Goal: Information Seeking & Learning: Learn about a topic

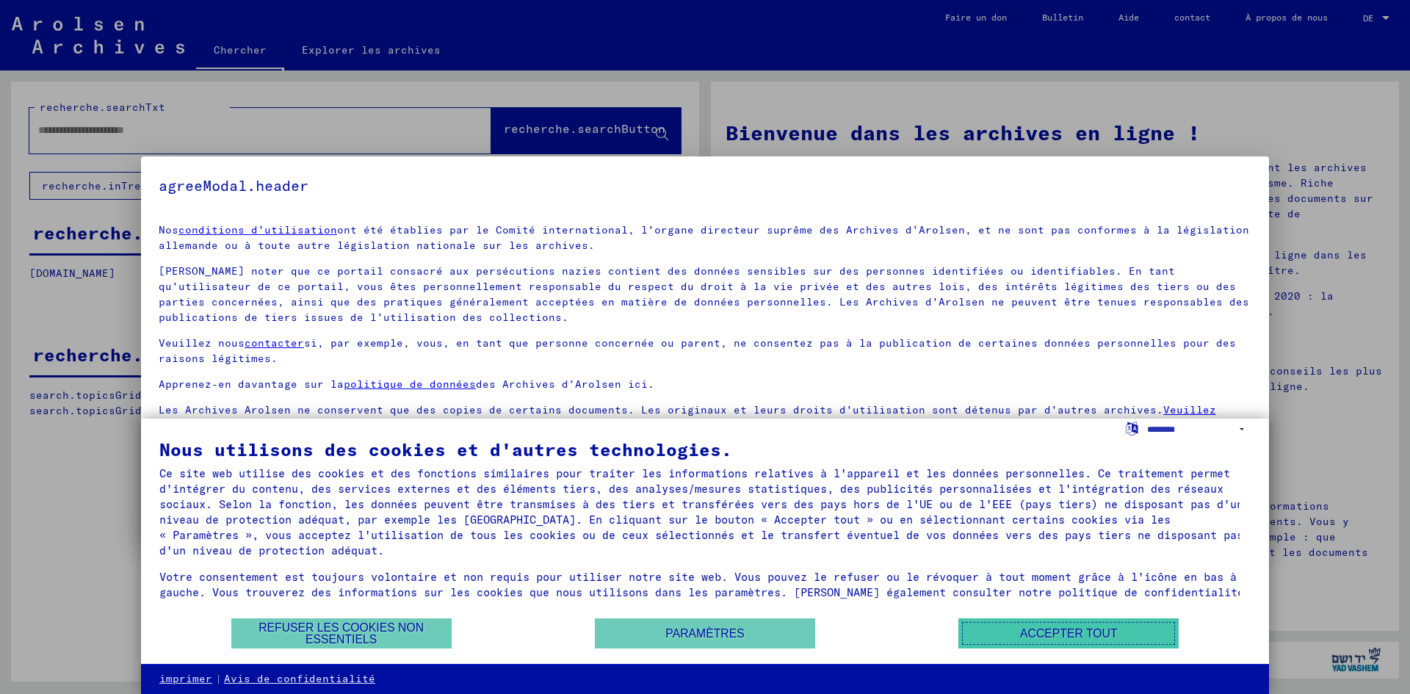
click at [1069, 633] on font "Accepter tout" at bounding box center [1068, 633] width 97 height 12
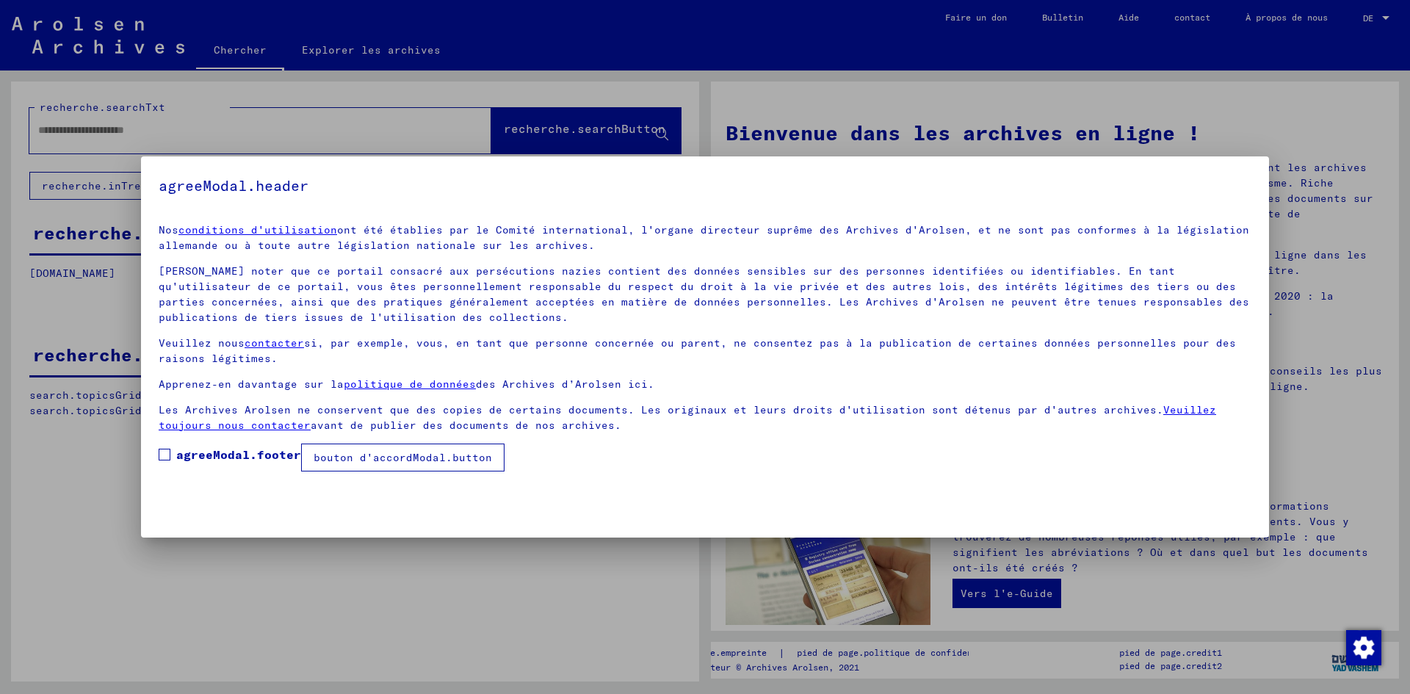
drag, startPoint x: 162, startPoint y: 449, endPoint x: 174, endPoint y: 449, distance: 11.7
click at [163, 449] on span at bounding box center [165, 455] width 12 height 12
click at [382, 459] on font "bouton d'accordModal.button" at bounding box center [402, 457] width 178 height 13
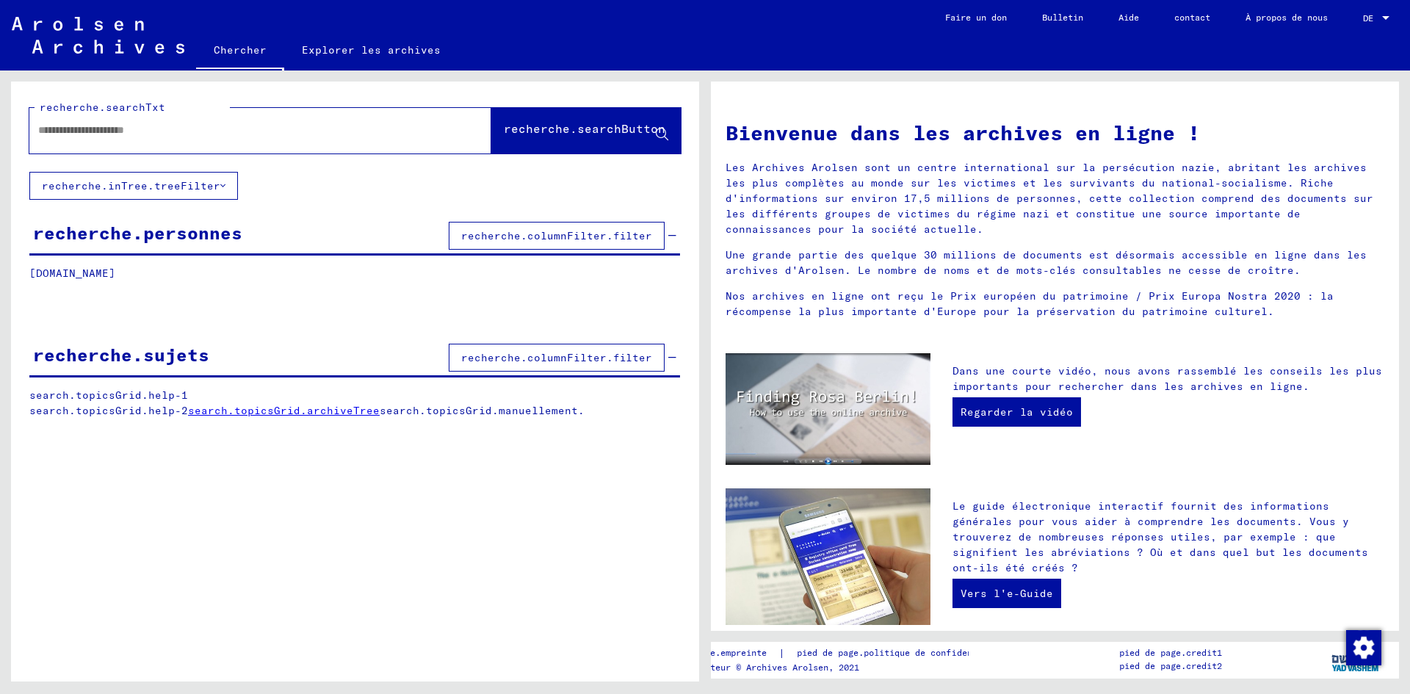
click at [504, 237] on font "recherche.columnFilter.filter" at bounding box center [556, 235] width 191 height 13
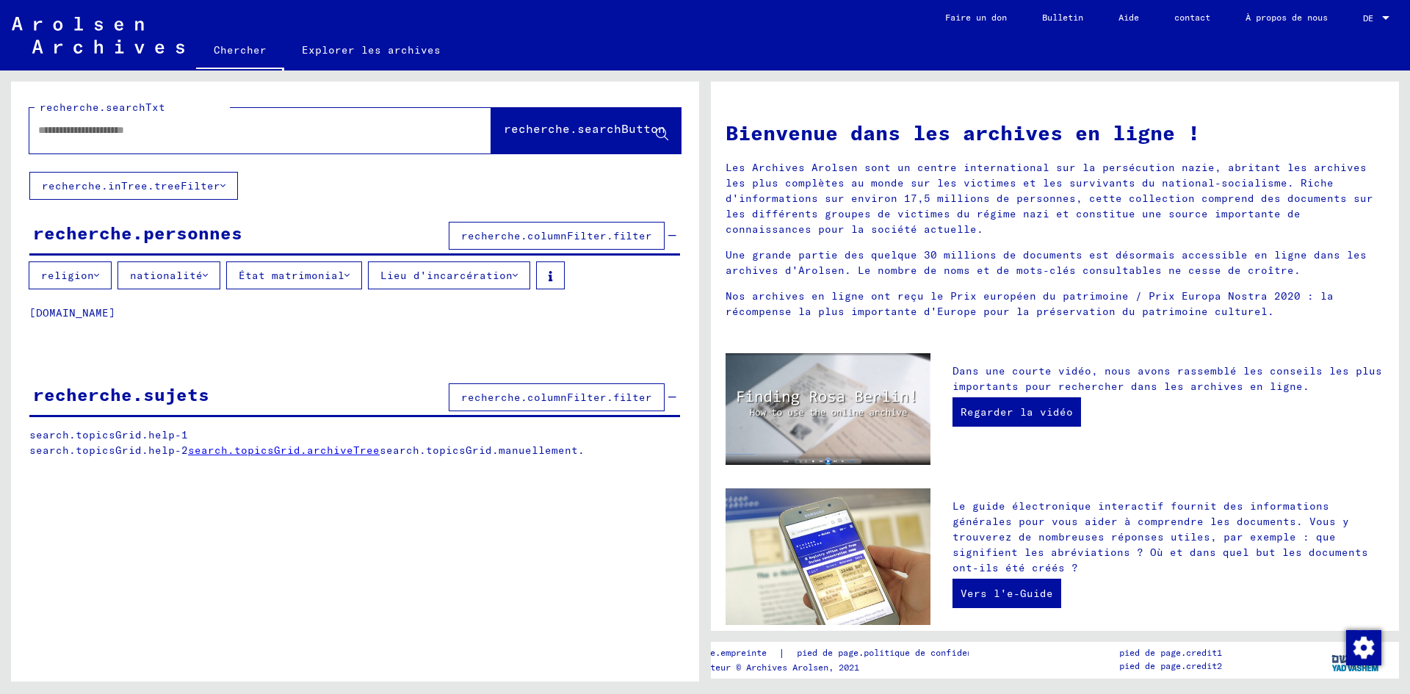
click at [85, 278] on font "religion" at bounding box center [67, 275] width 53 height 13
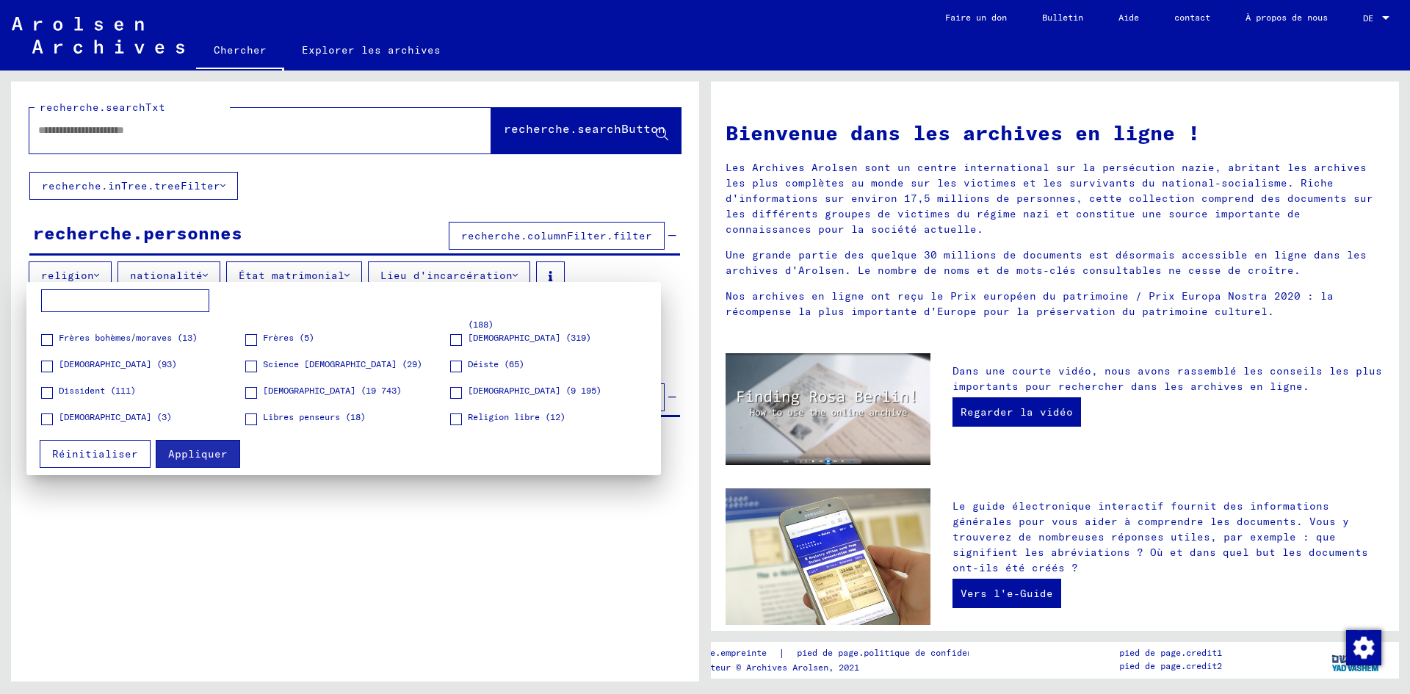
scroll to position [147, 0]
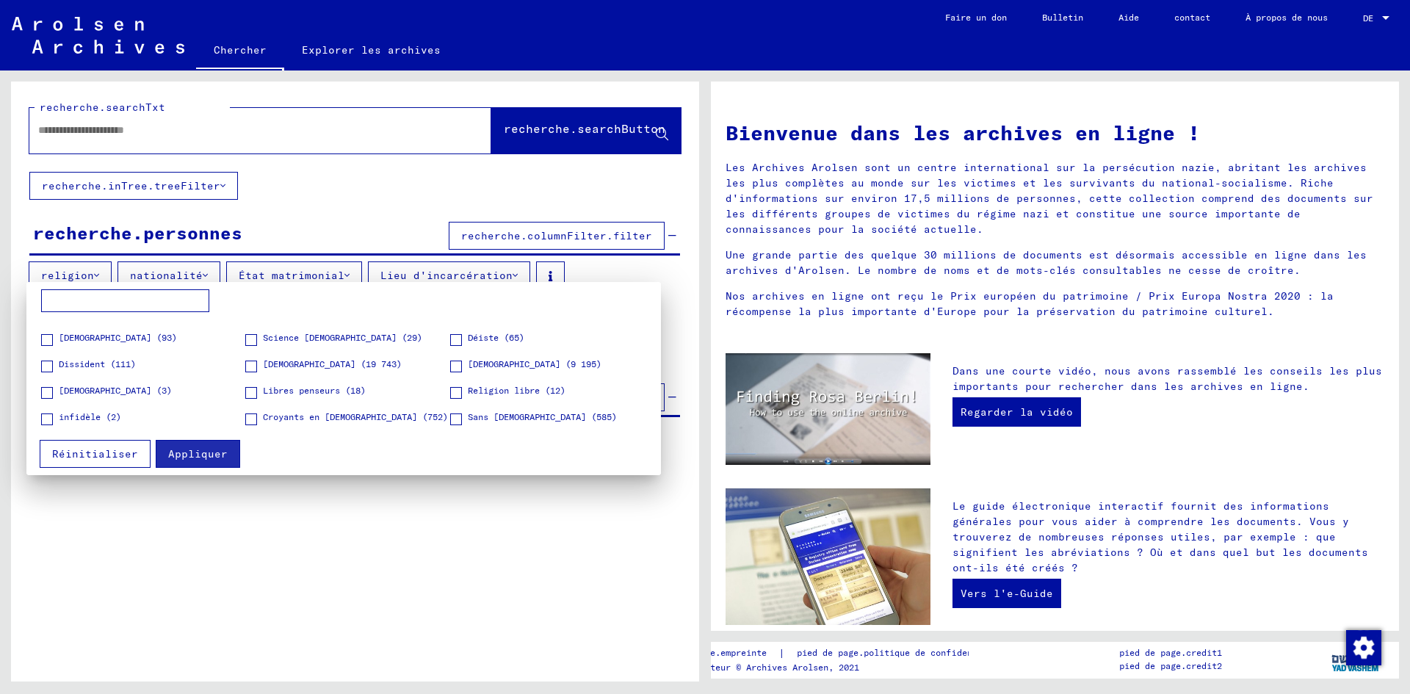
click at [49, 341] on span at bounding box center [47, 340] width 12 height 12
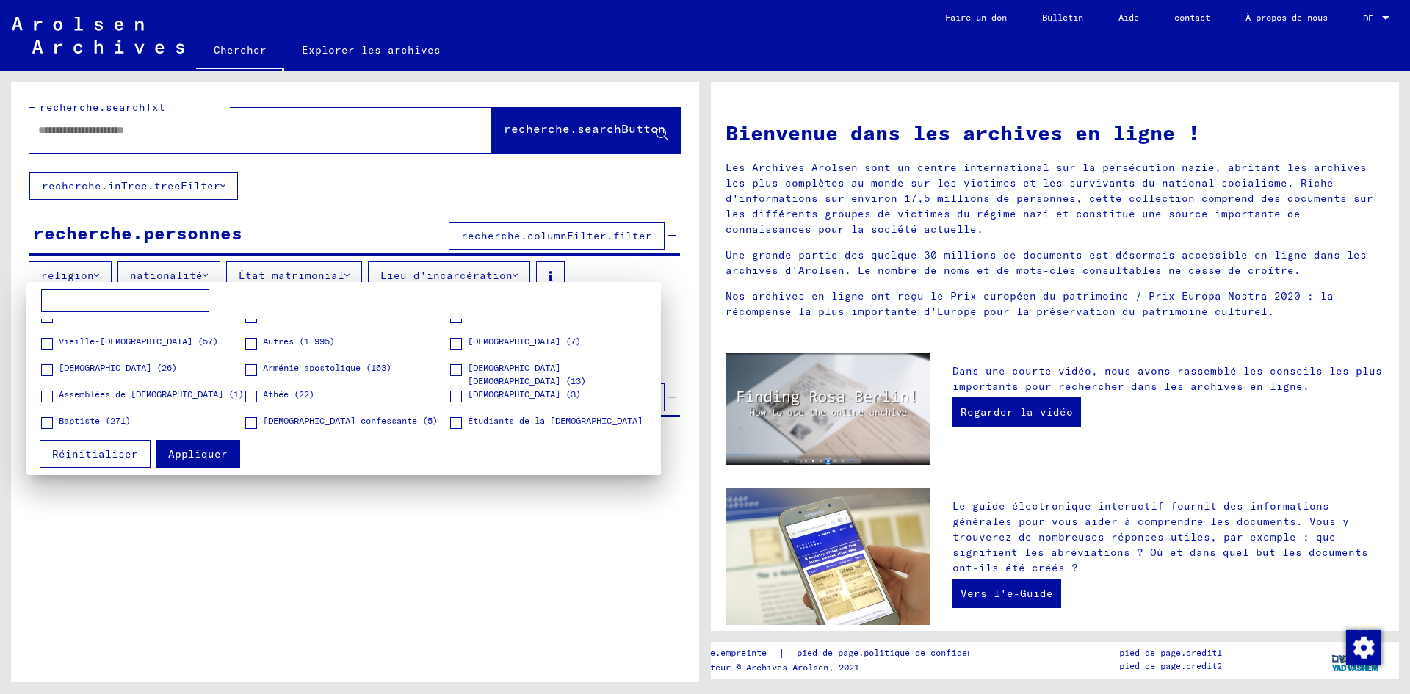
scroll to position [0, 0]
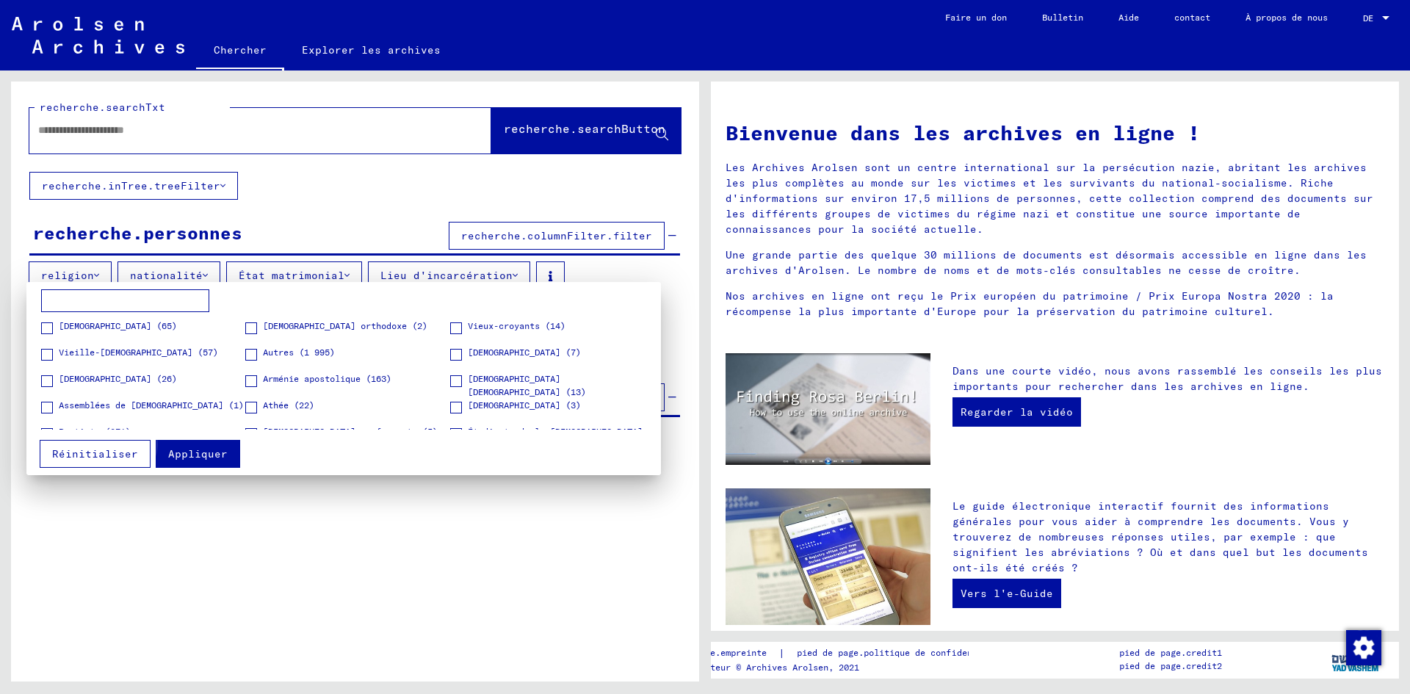
drag, startPoint x: 189, startPoint y: 451, endPoint x: 185, endPoint y: 440, distance: 11.6
click at [190, 450] on font "Appliquer" at bounding box center [197, 453] width 59 height 13
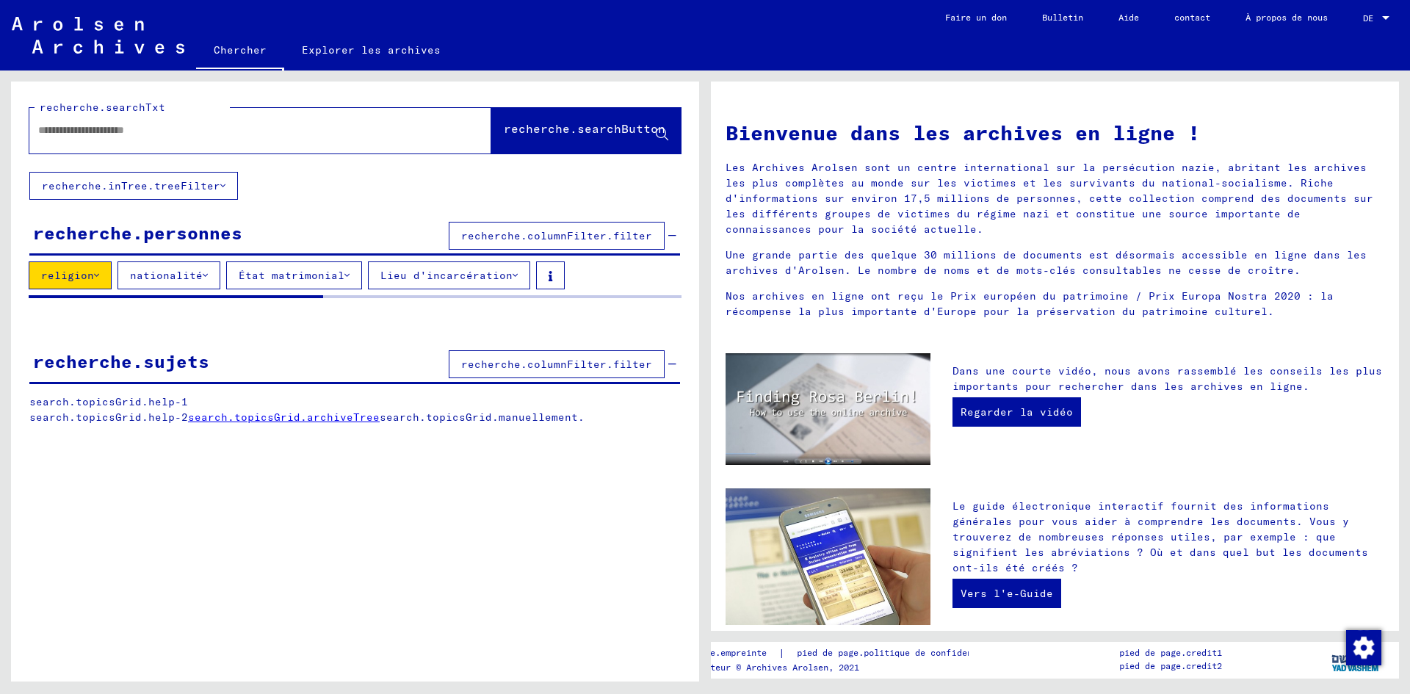
click at [184, 278] on font "nationalité" at bounding box center [166, 275] width 73 height 13
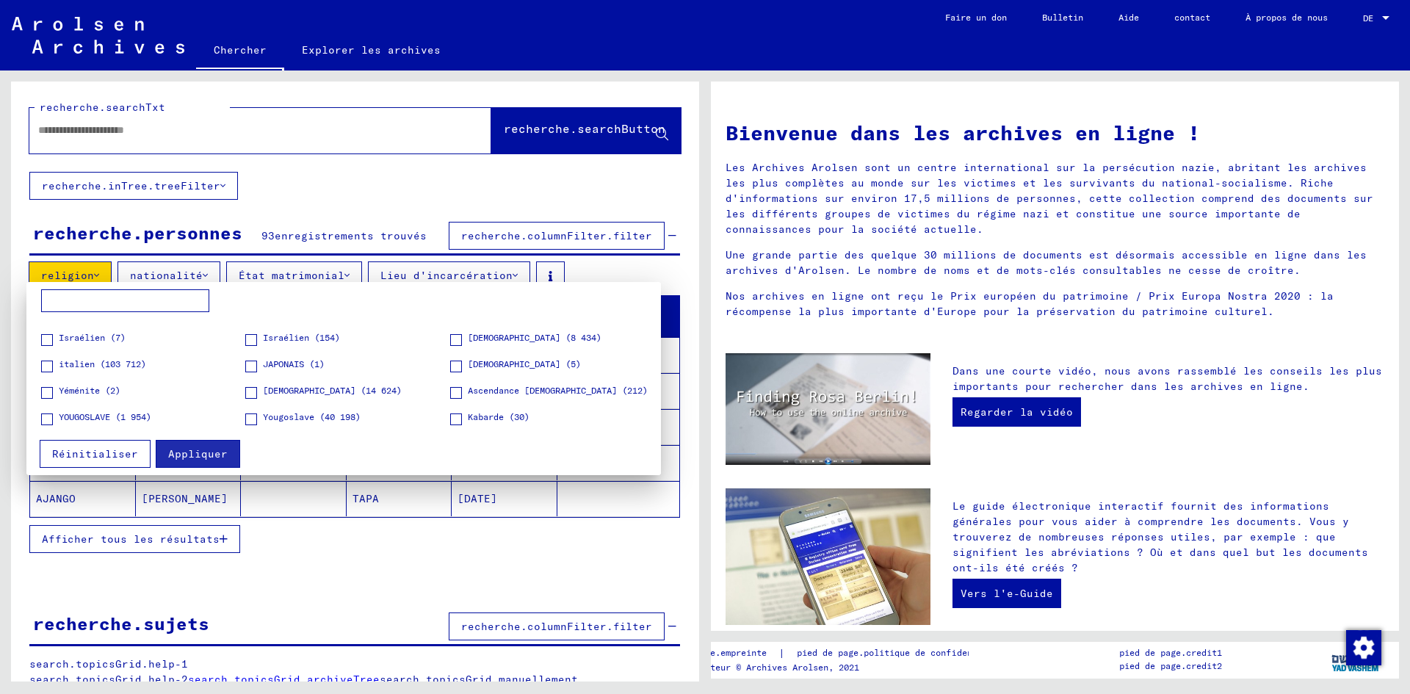
scroll to position [881, 0]
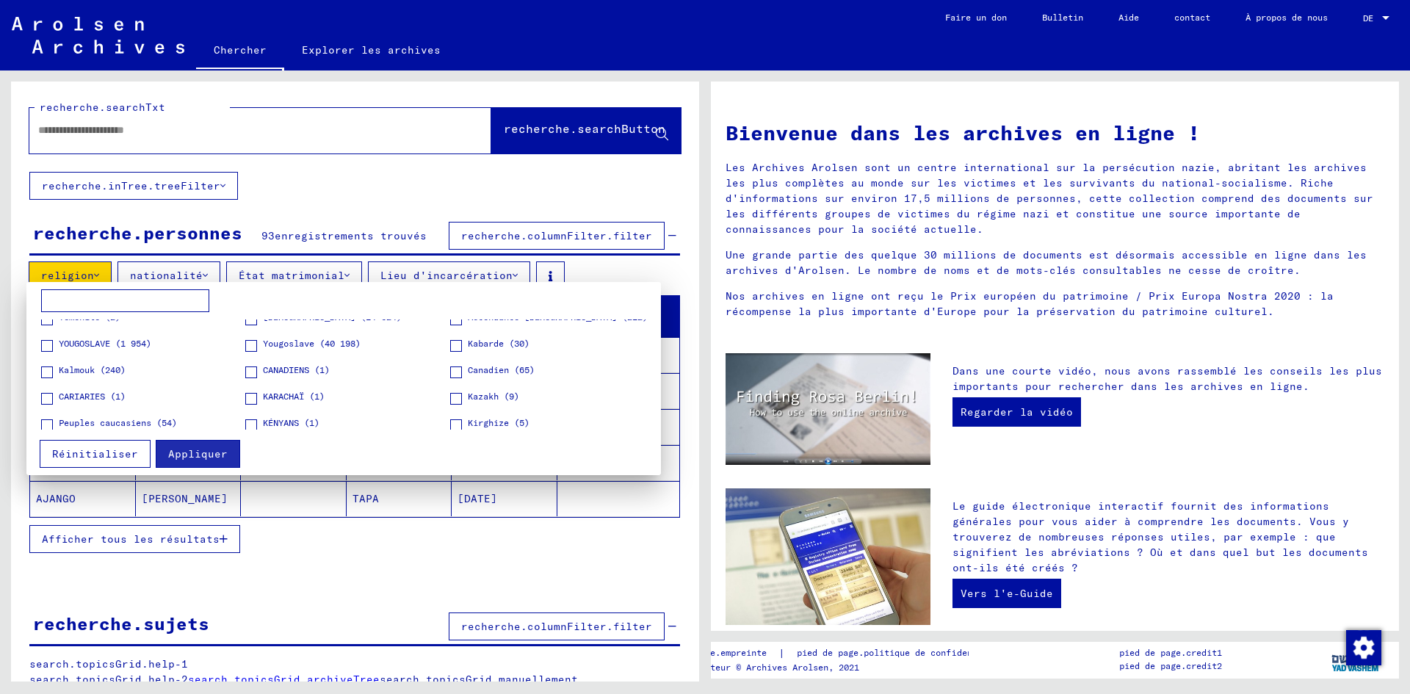
click at [134, 300] on input at bounding box center [125, 300] width 168 height 23
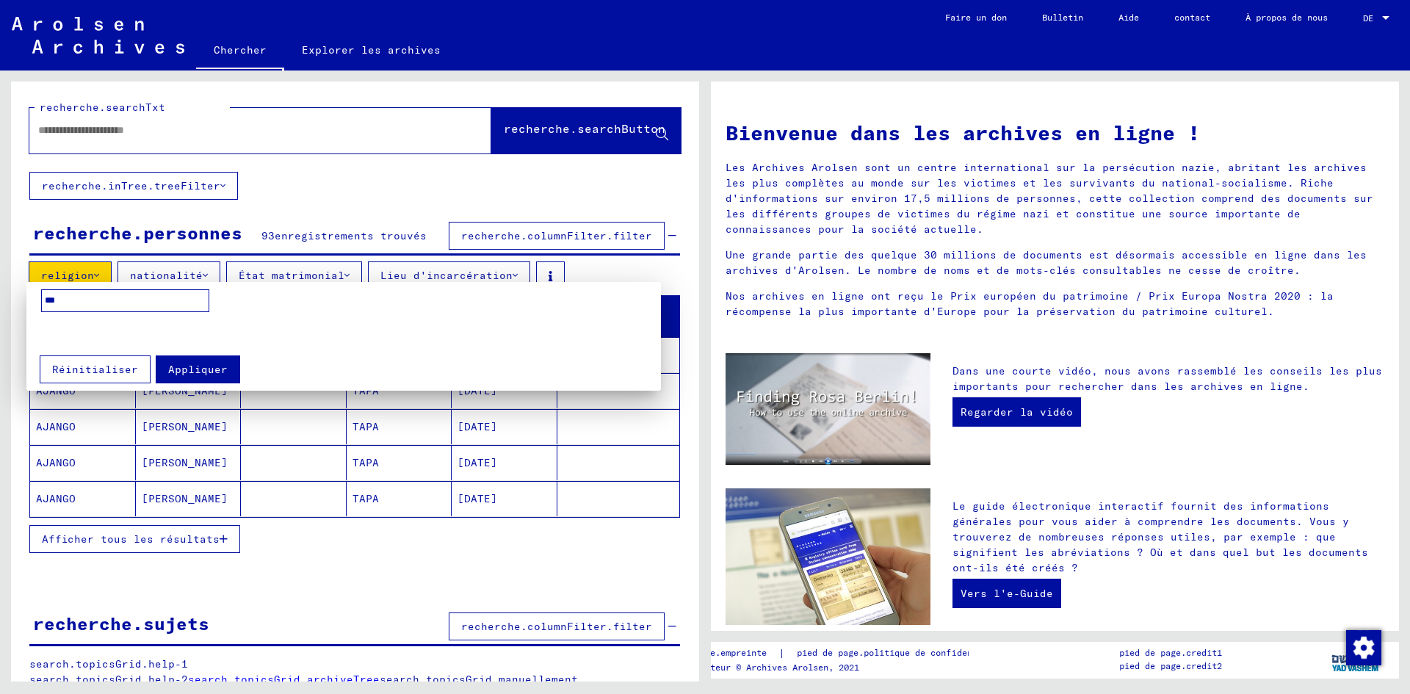
scroll to position [0, 0]
type input "********"
click at [185, 366] on font "Appliquer" at bounding box center [197, 369] width 59 height 13
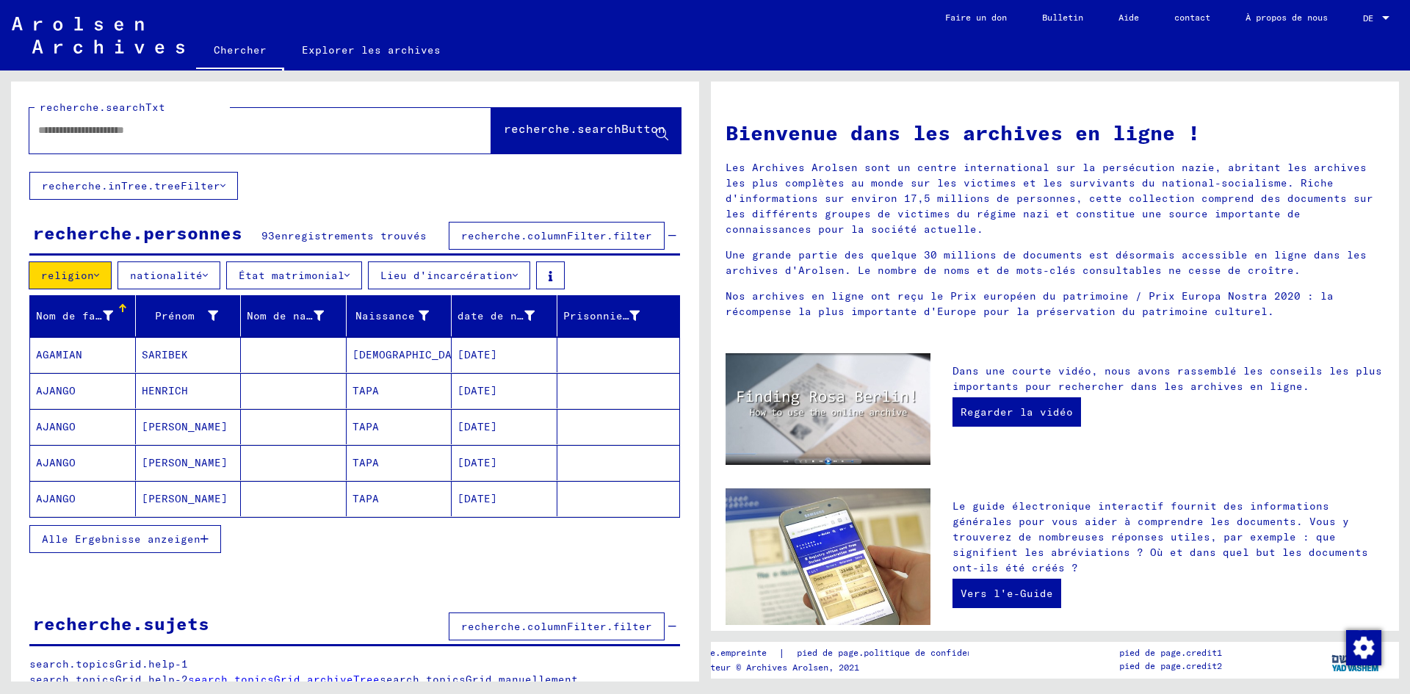
click at [302, 275] on font "État matrimonial" at bounding box center [292, 275] width 106 height 13
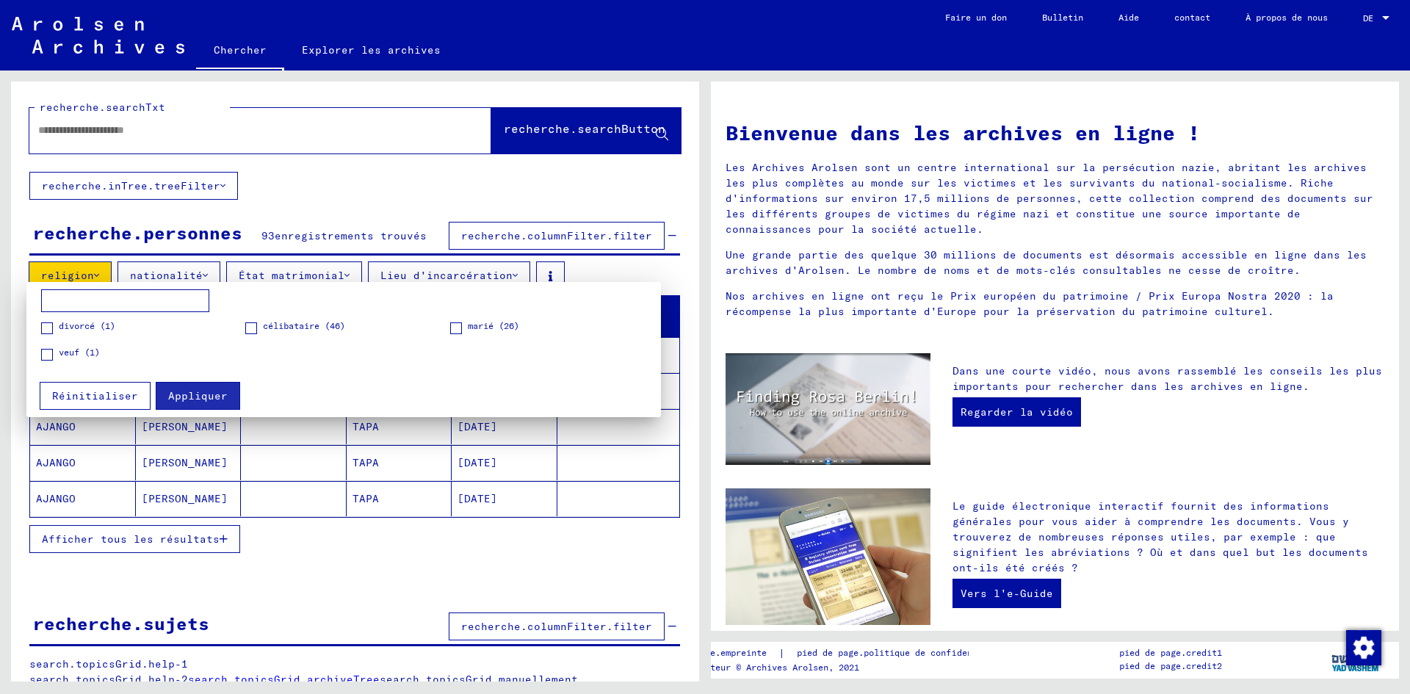
click at [457, 330] on span at bounding box center [456, 328] width 12 height 12
click at [180, 393] on font "Appliquer" at bounding box center [197, 395] width 59 height 13
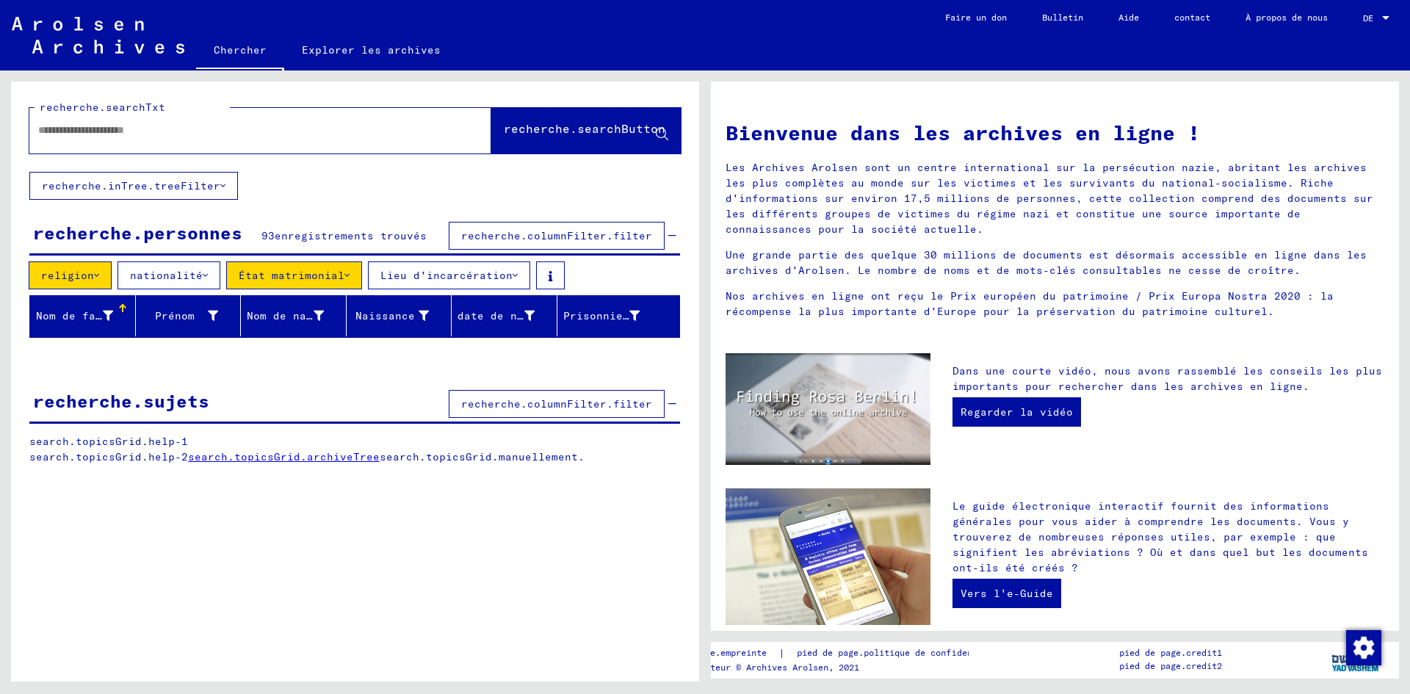
click at [483, 274] on font "Lieu d'incarcération" at bounding box center [446, 275] width 132 height 13
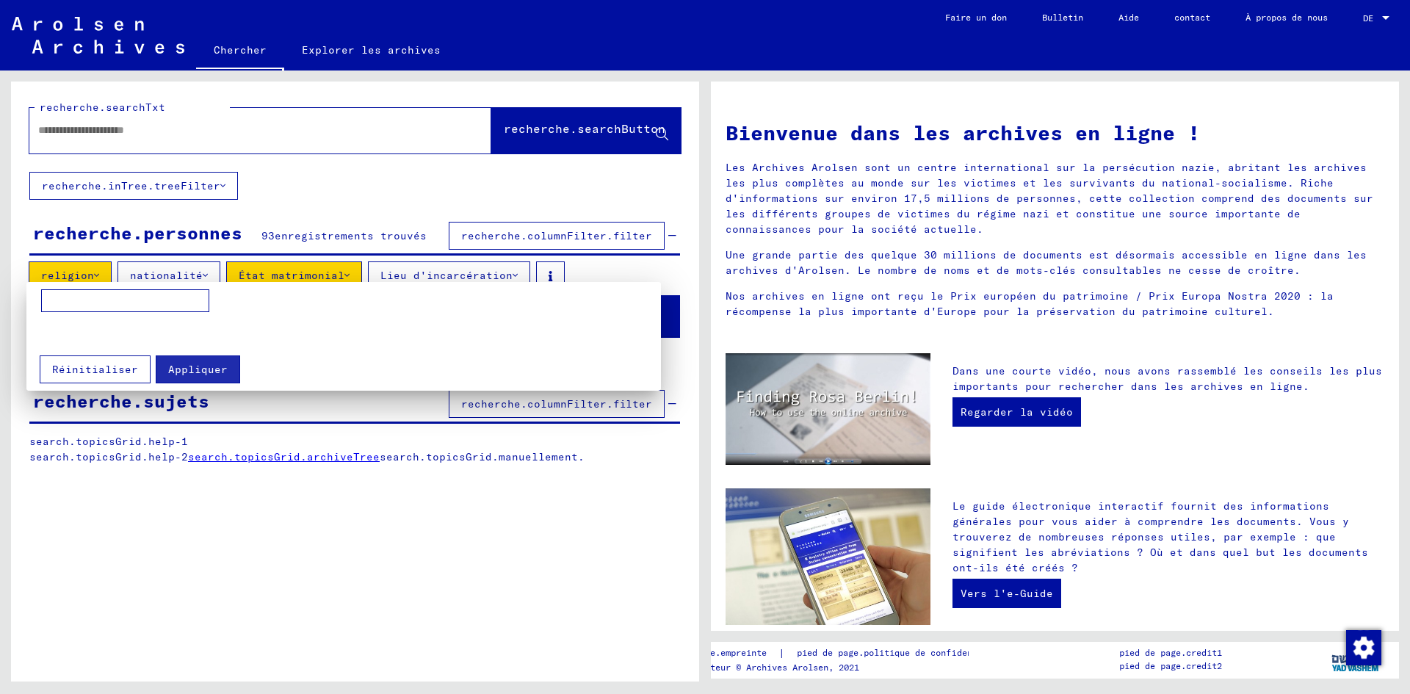
click at [128, 303] on input at bounding box center [125, 300] width 168 height 23
type input "*********"
click at [206, 373] on font "Appliquer" at bounding box center [197, 369] width 59 height 13
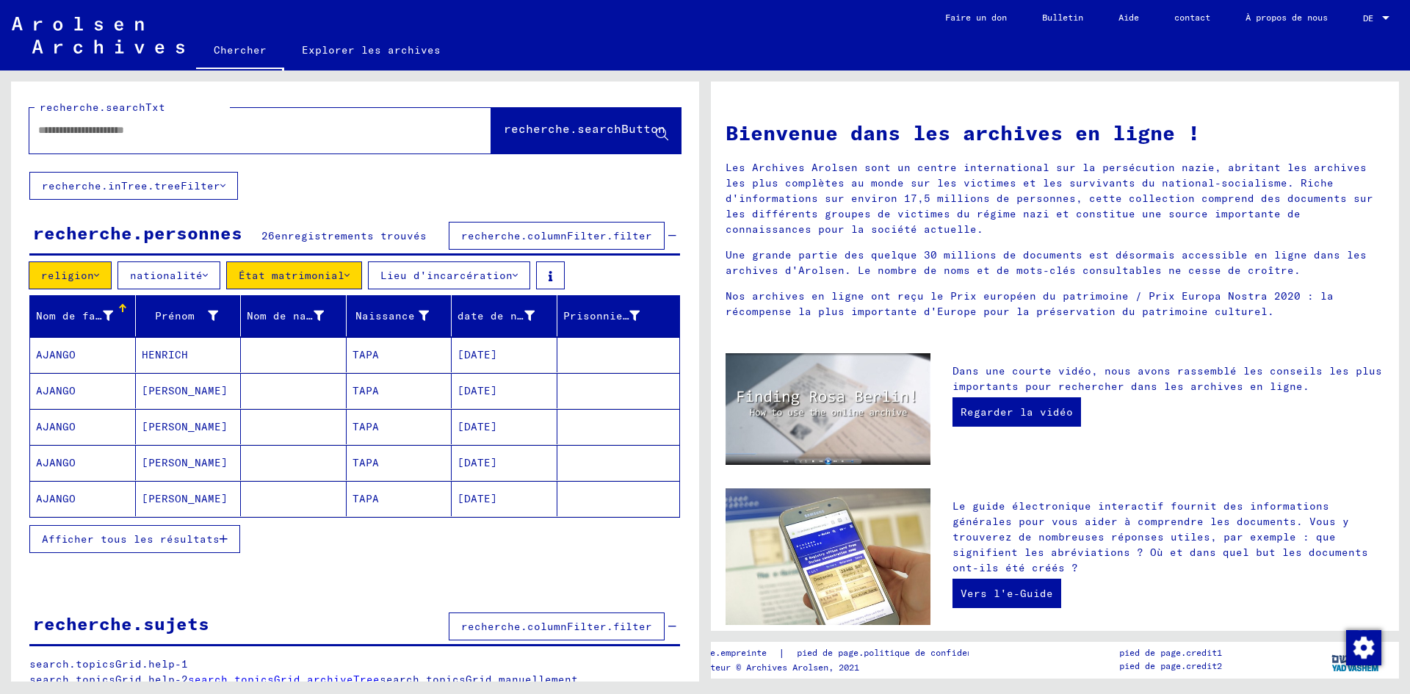
scroll to position [17, 0]
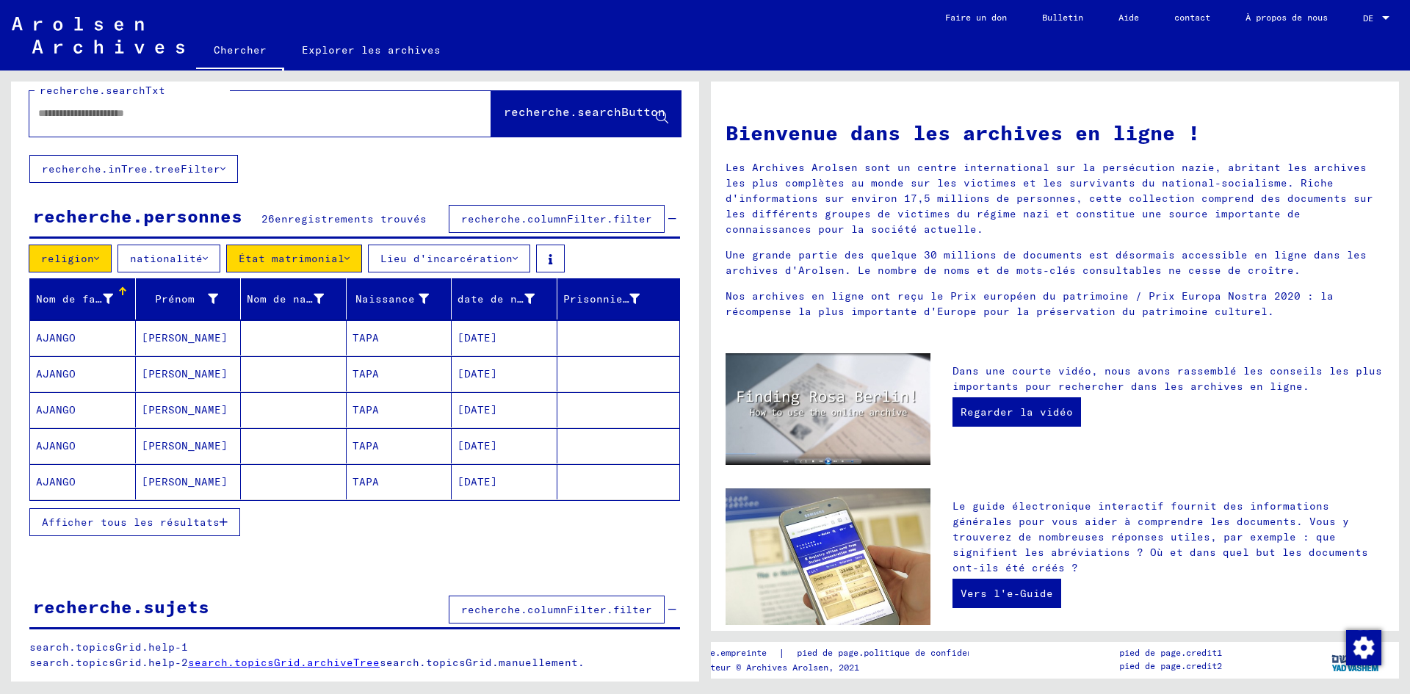
click at [136, 521] on font "Afficher tous les résultats" at bounding box center [131, 521] width 178 height 13
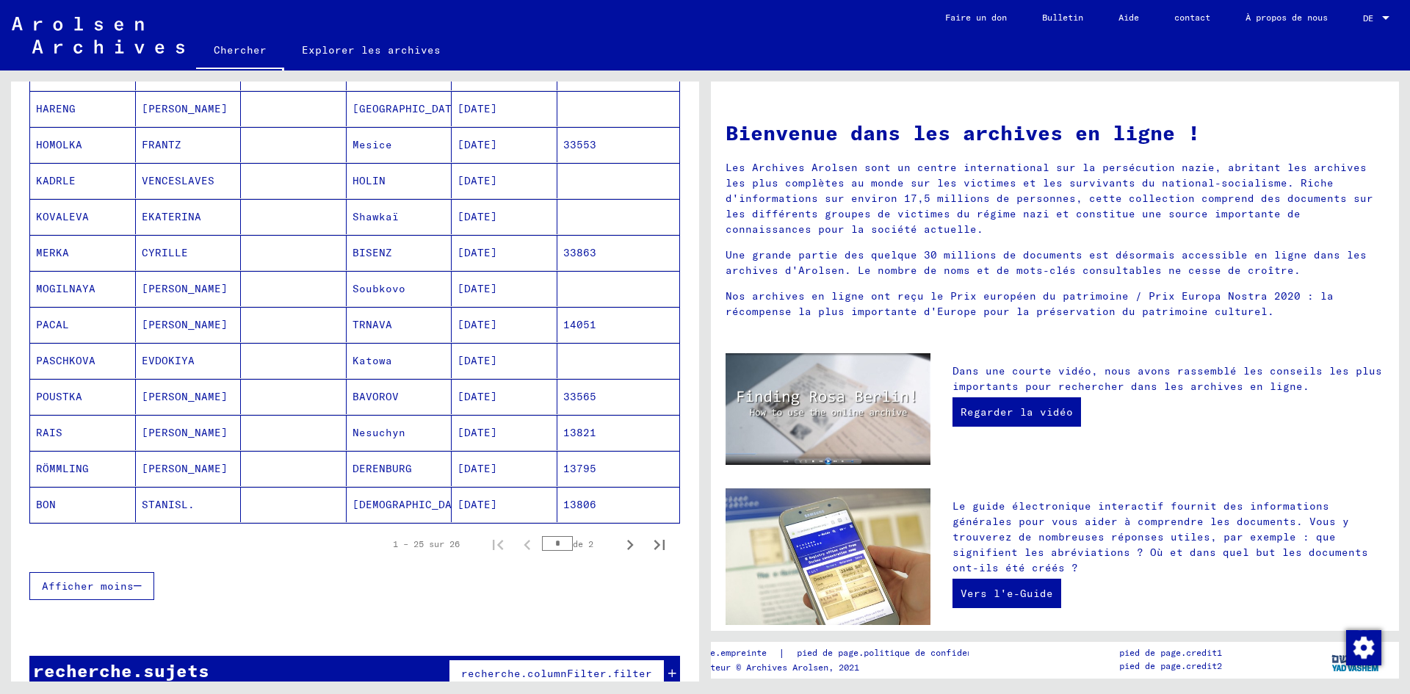
scroll to position [751, 0]
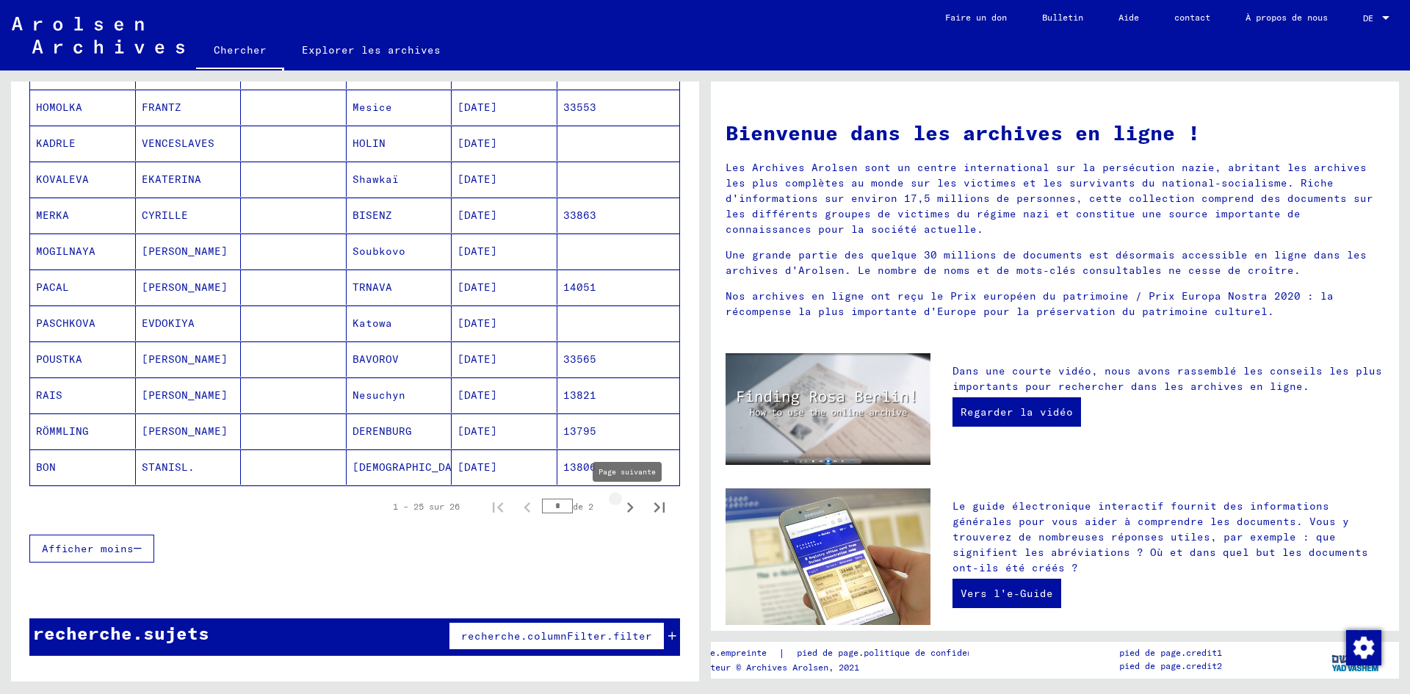
click at [620, 506] on icon "Page suivante" at bounding box center [630, 507] width 21 height 21
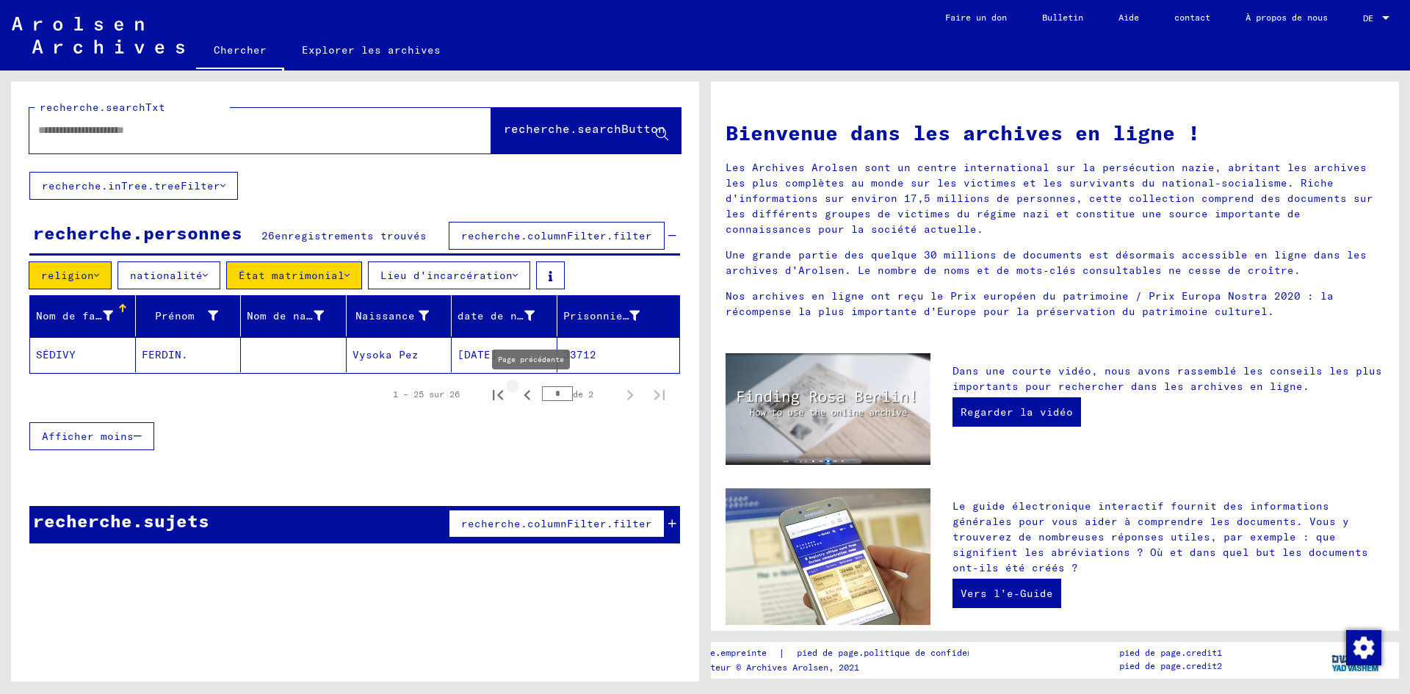
click at [525, 397] on icon "Page précédente" at bounding box center [527, 395] width 21 height 21
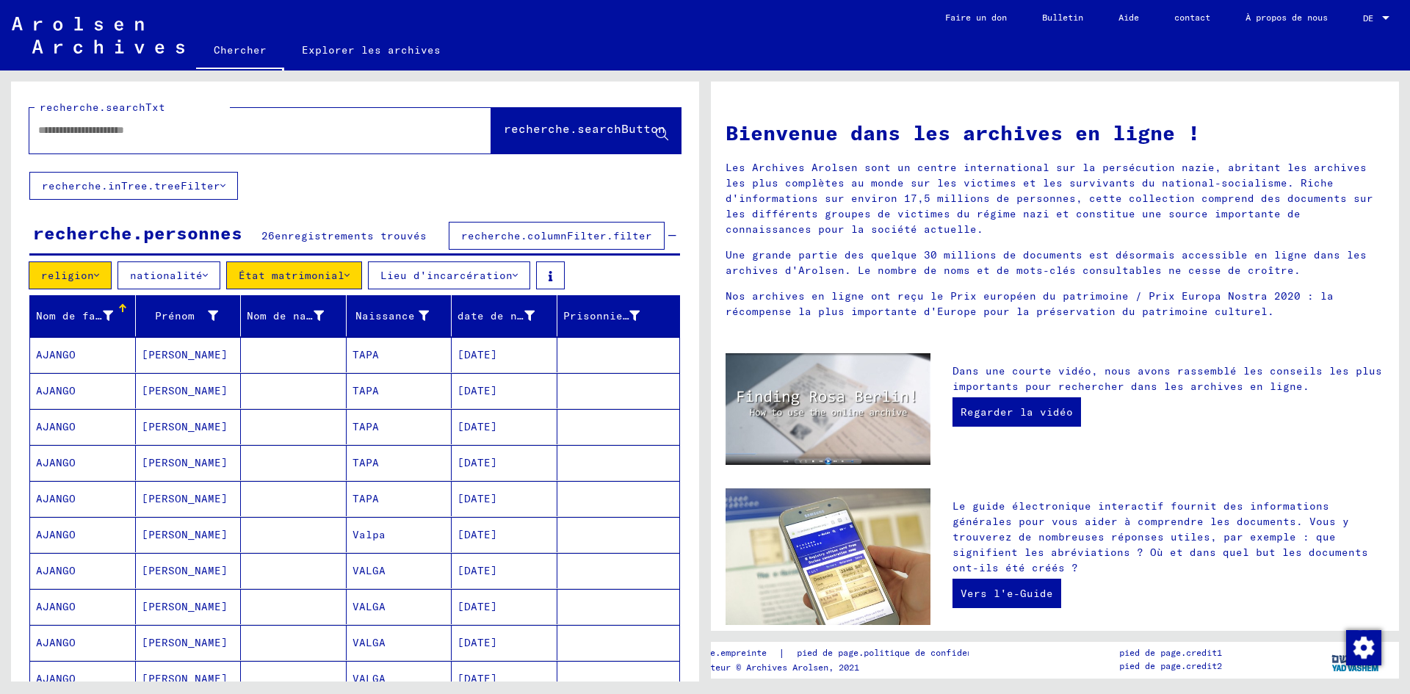
click at [551, 239] on font "recherche.columnFilter.filter" at bounding box center [556, 235] width 191 height 13
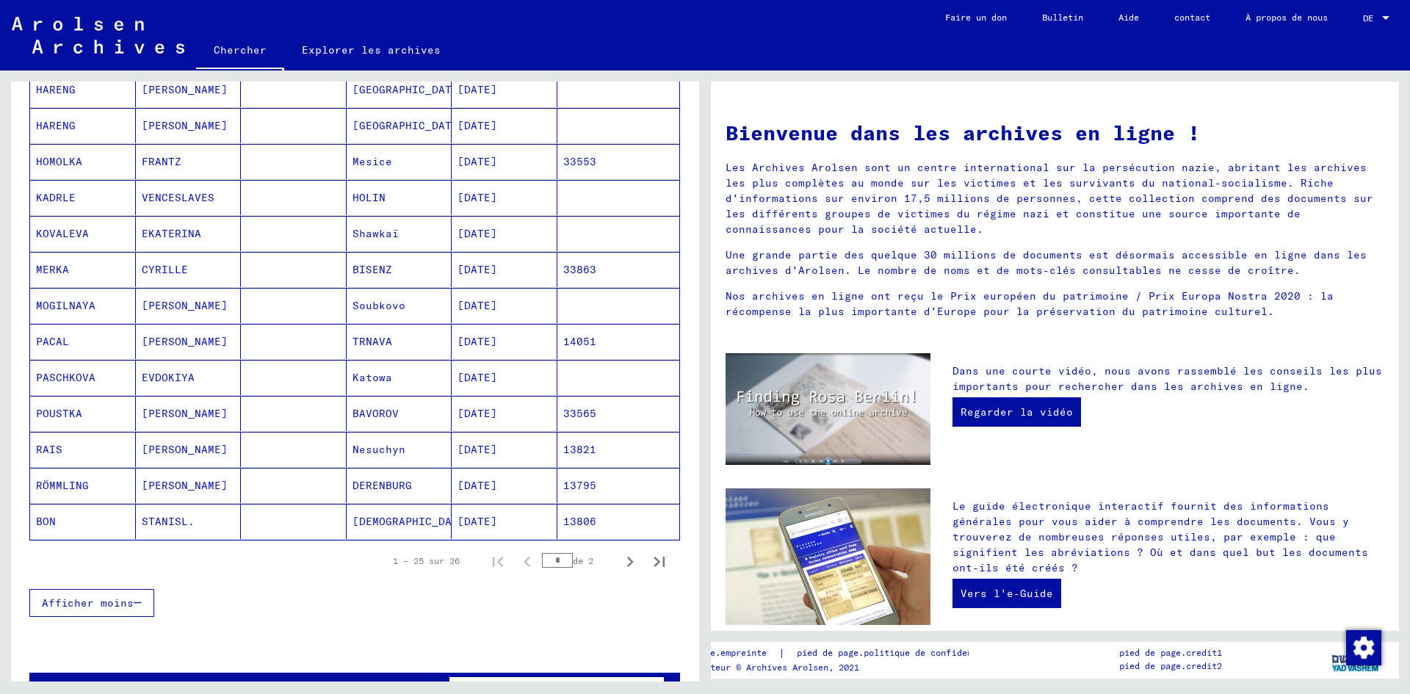
scroll to position [661, 0]
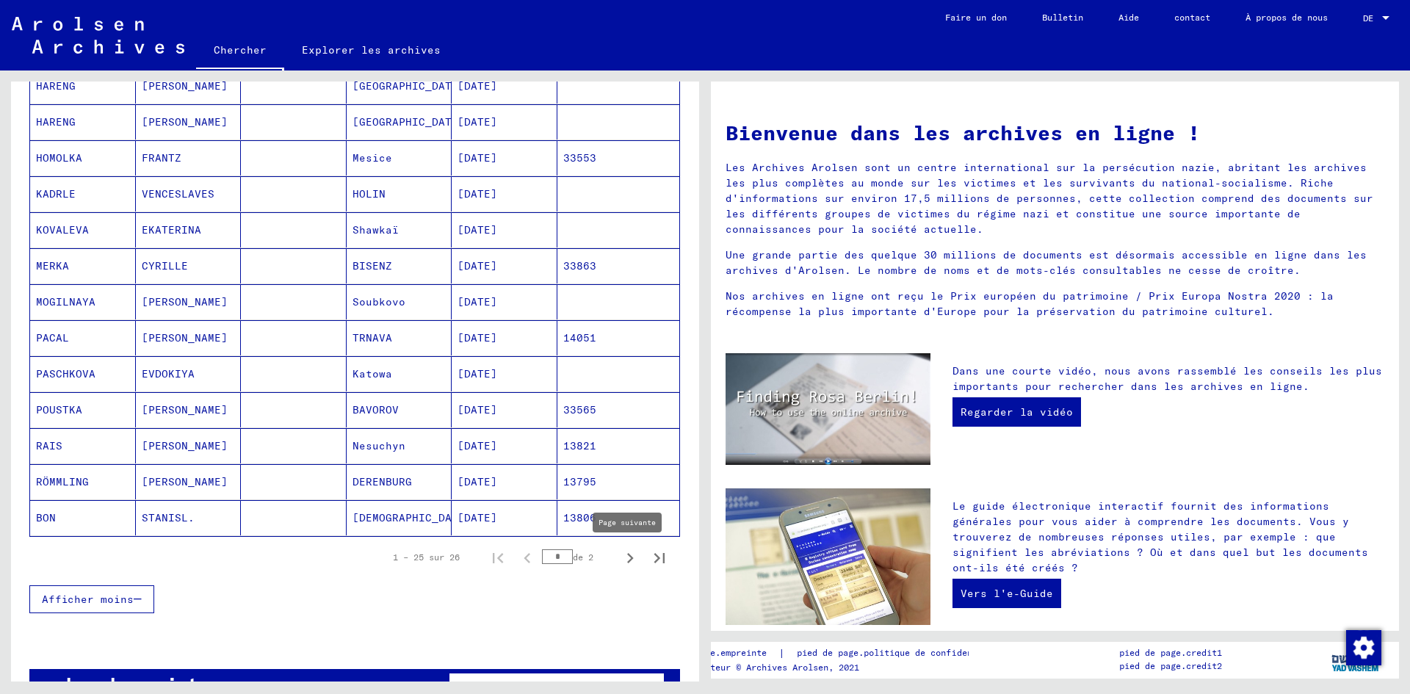
click at [620, 555] on icon "Page suivante" at bounding box center [630, 558] width 21 height 21
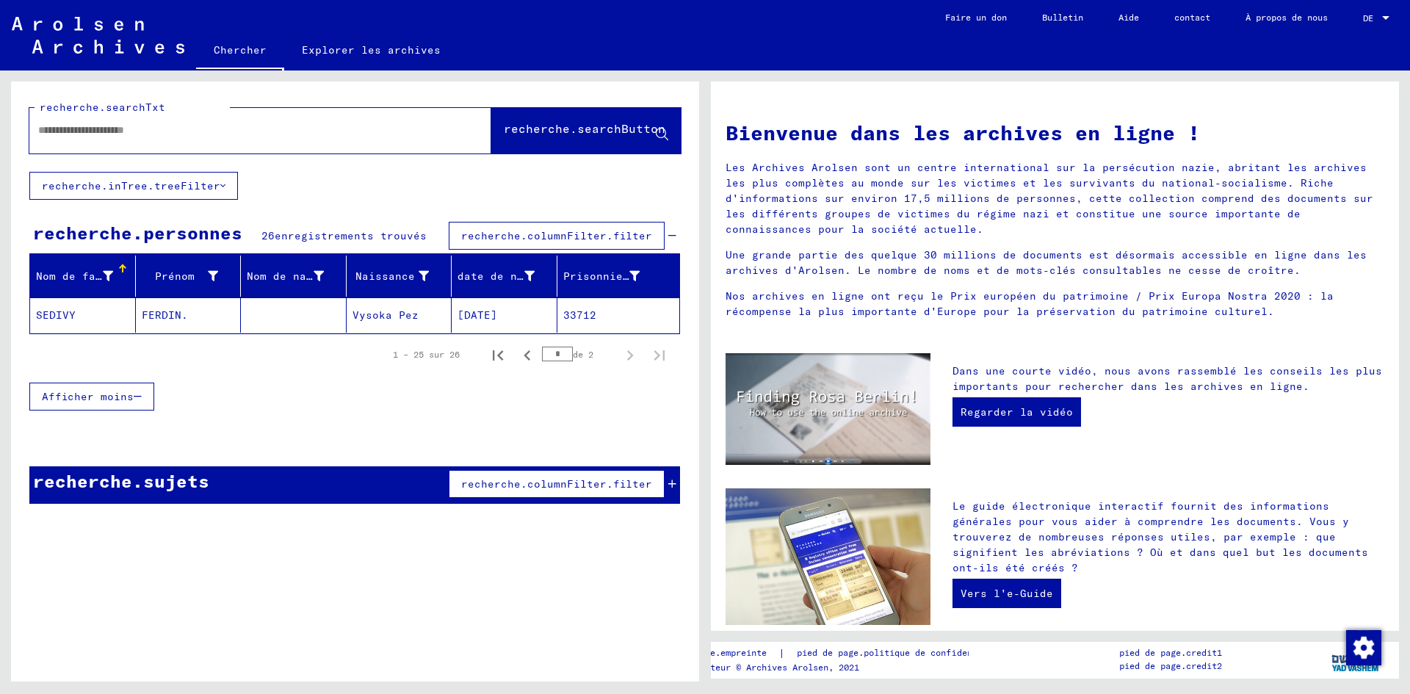
scroll to position [0, 0]
click at [541, 132] on font "recherche.searchButton" at bounding box center [585, 128] width 162 height 15
click at [247, 120] on div at bounding box center [238, 130] width 418 height 33
click at [239, 138] on div at bounding box center [238, 130] width 418 height 33
click at [181, 134] on input "text" at bounding box center [242, 130] width 409 height 15
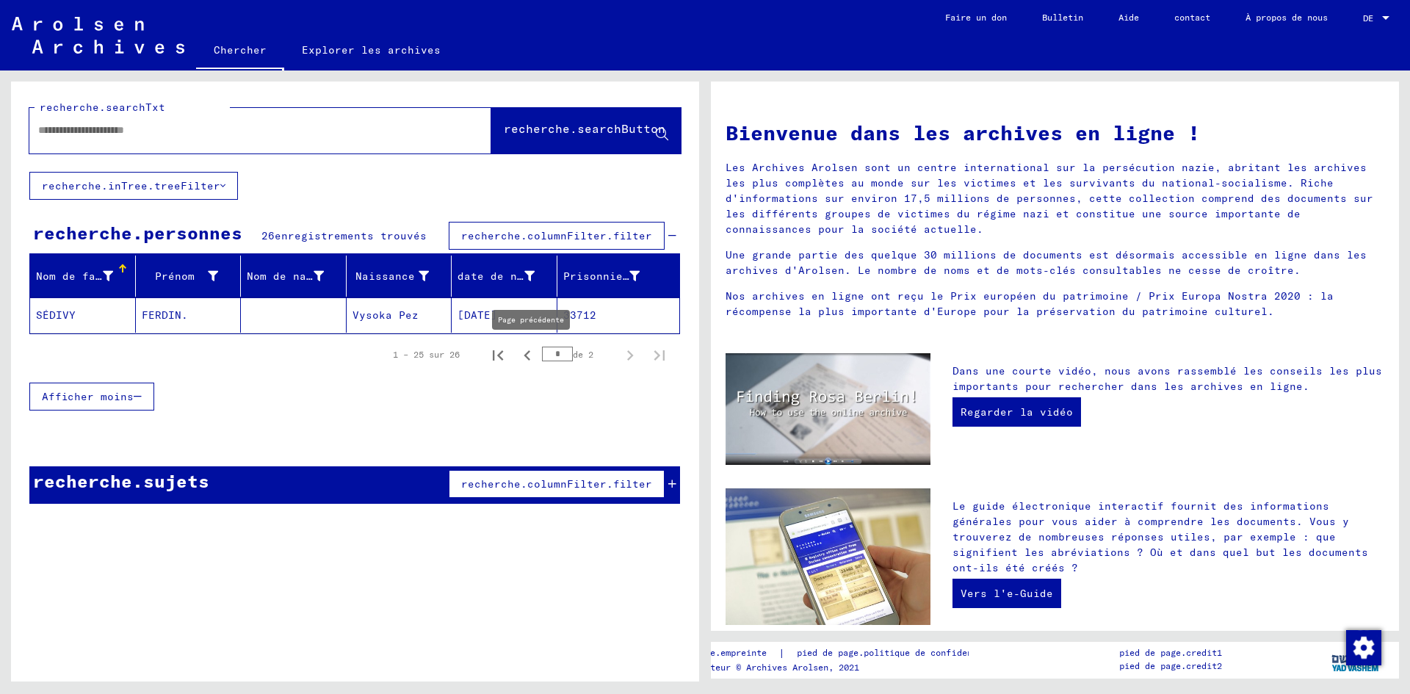
click at [530, 360] on icon "Page précédente" at bounding box center [527, 355] width 21 height 21
type input "*"
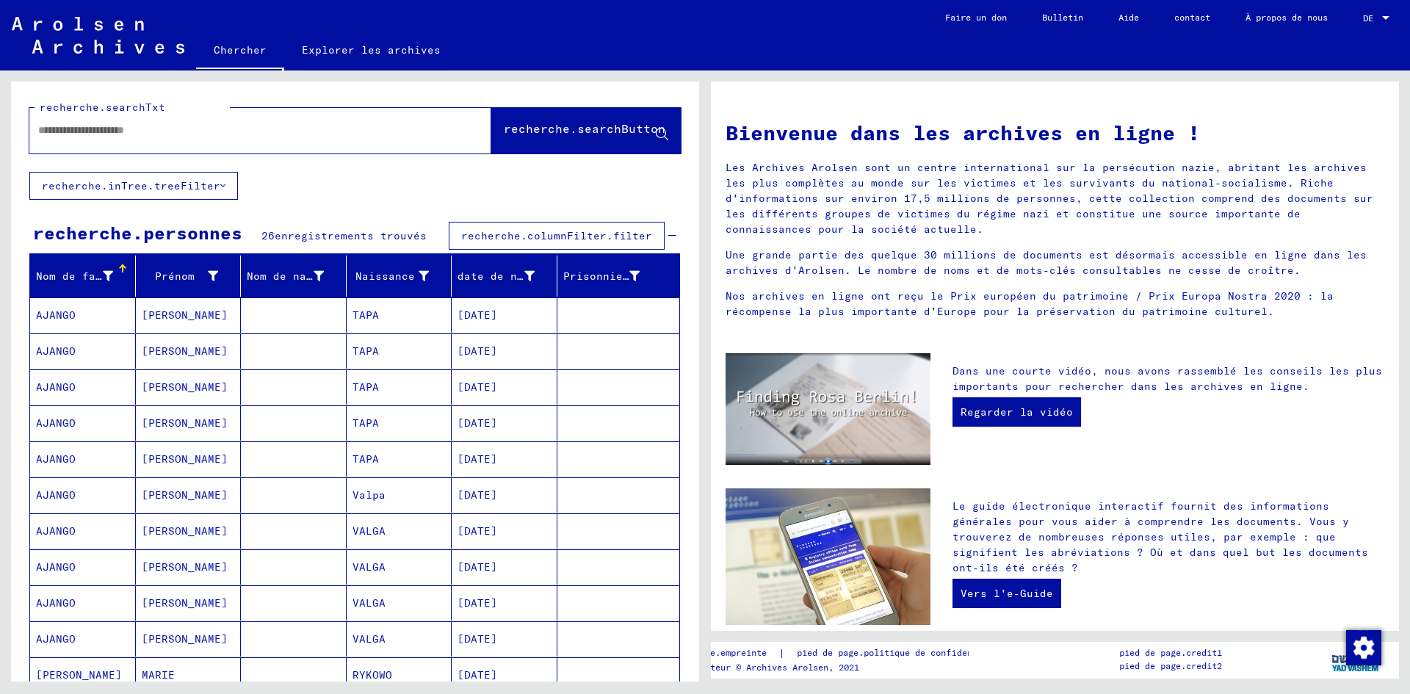
click at [124, 184] on font "recherche.inTree.treeFilter" at bounding box center [131, 185] width 178 height 13
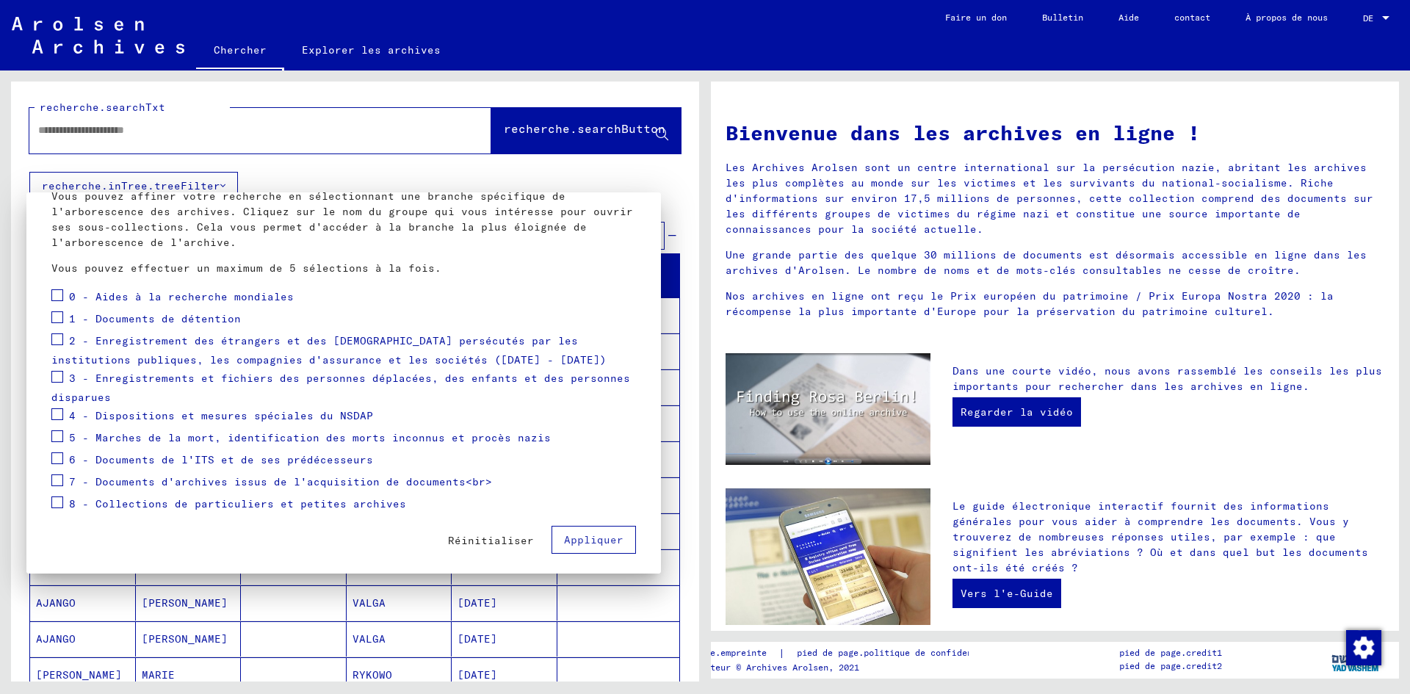
scroll to position [97, 0]
click at [57, 289] on span at bounding box center [57, 290] width 12 height 12
click at [59, 314] on span at bounding box center [57, 312] width 12 height 12
click at [584, 534] on font "Appliquer" at bounding box center [593, 534] width 59 height 13
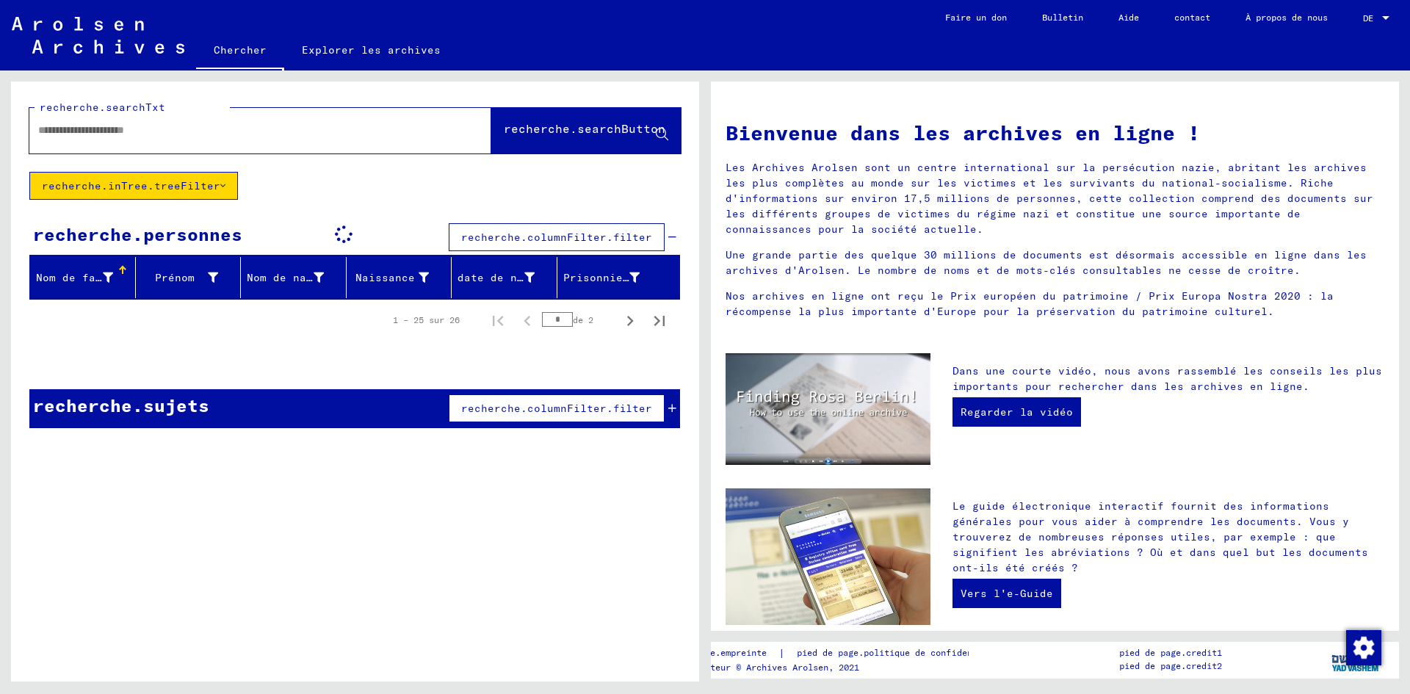
scroll to position [0, 0]
click at [529, 410] on font "recherche.columnFilter.filter" at bounding box center [556, 408] width 191 height 13
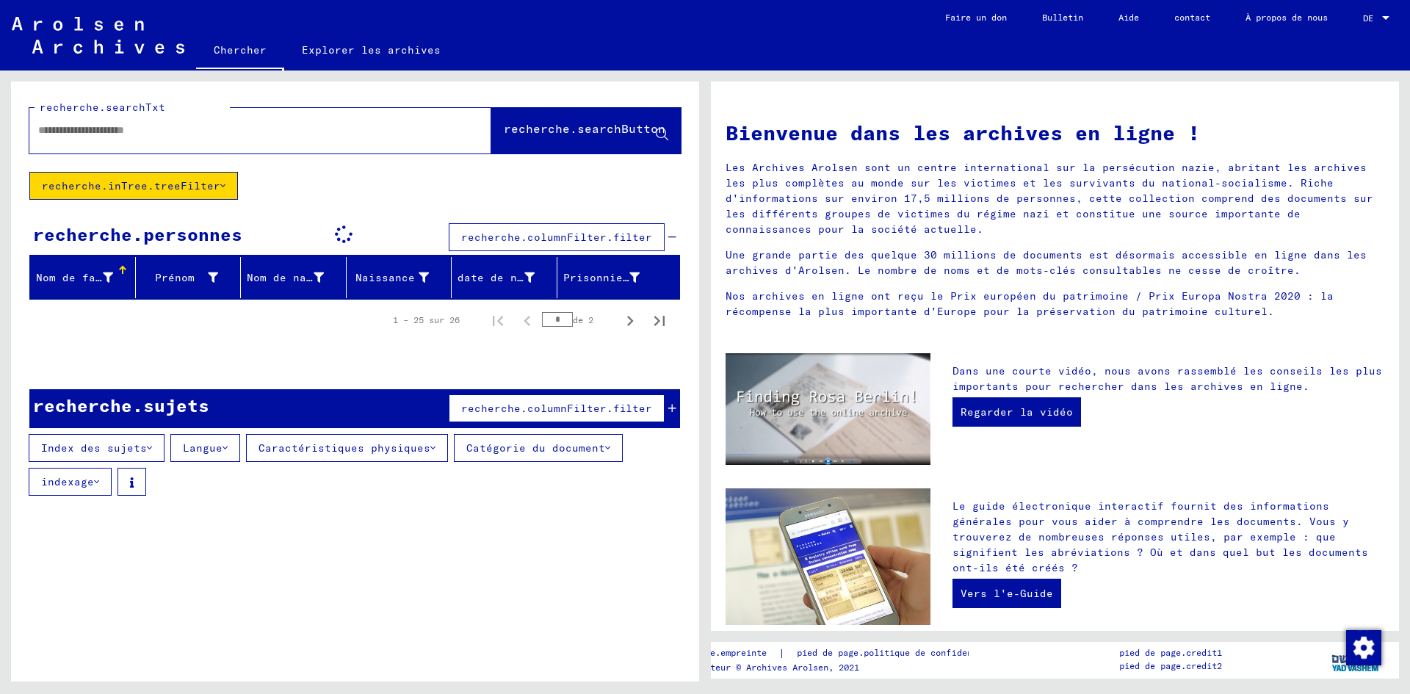
click at [212, 451] on font "Langue" at bounding box center [203, 447] width 40 height 13
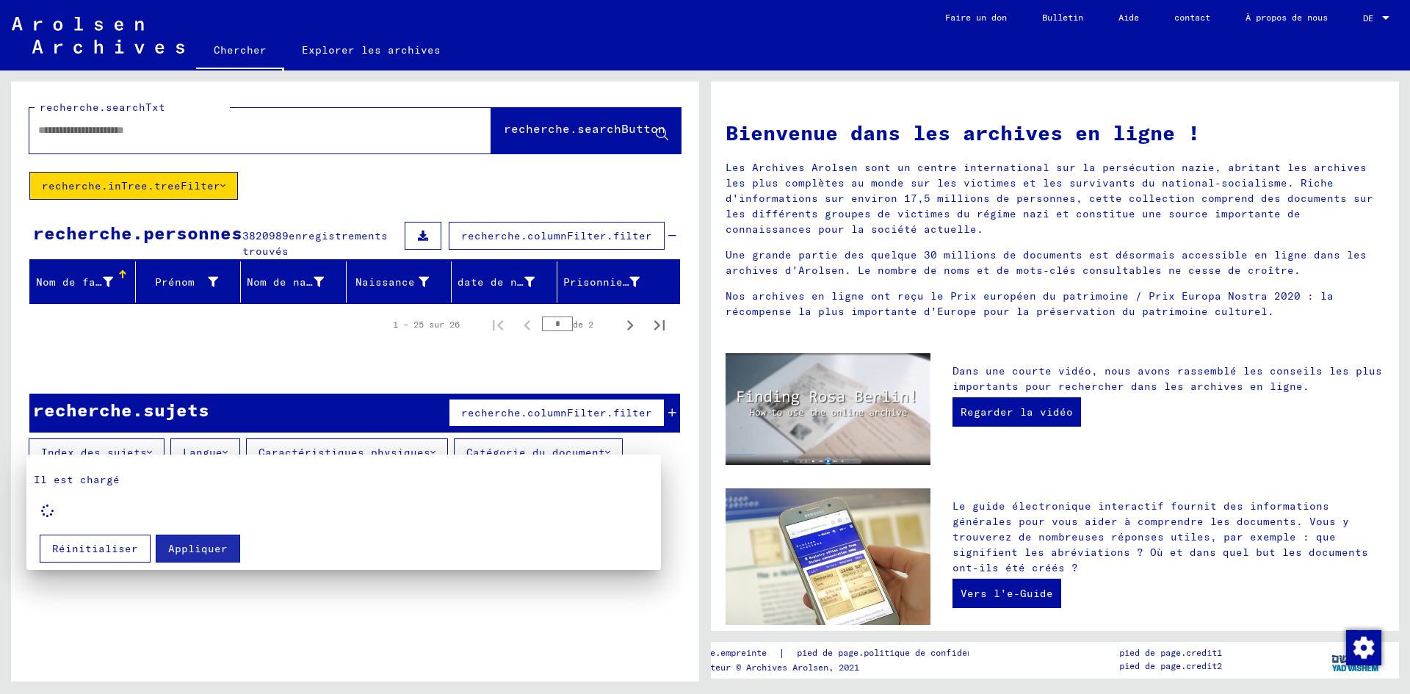
click at [349, 51] on div at bounding box center [705, 347] width 1410 height 694
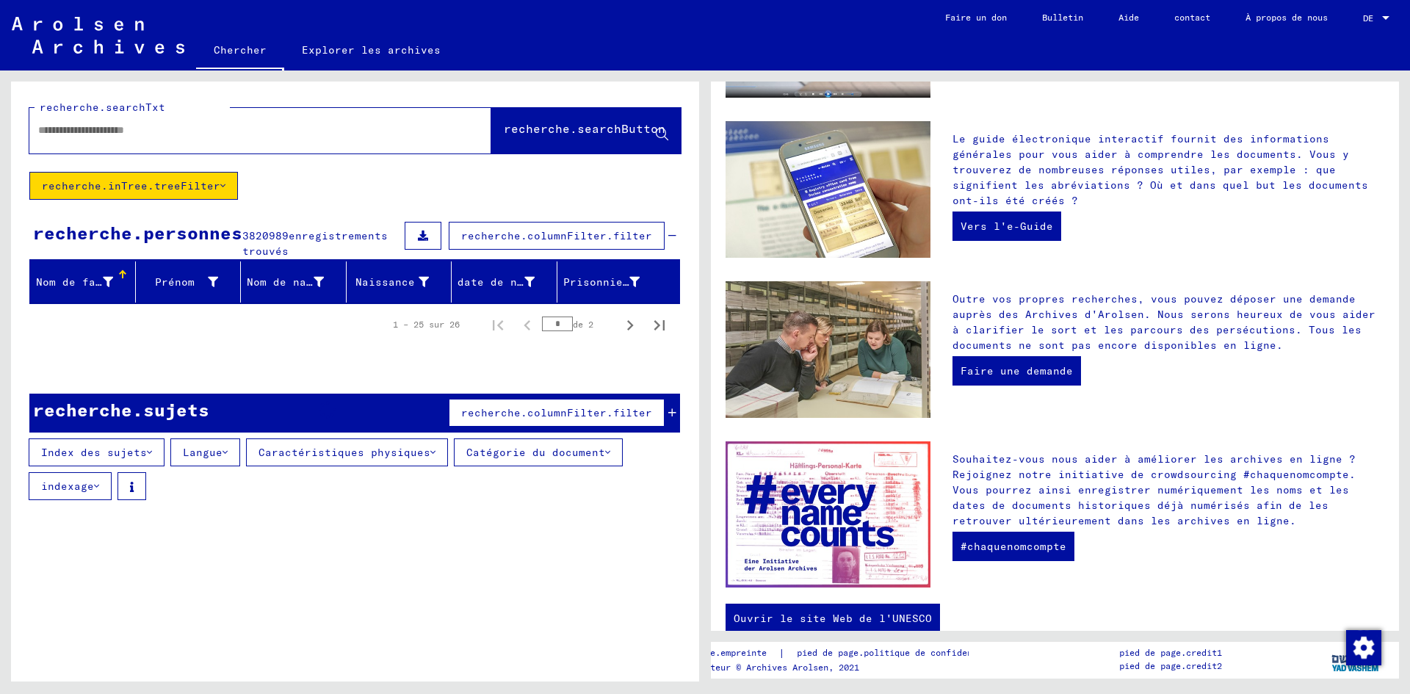
scroll to position [391, 0]
